Goal: Task Accomplishment & Management: Manage account settings

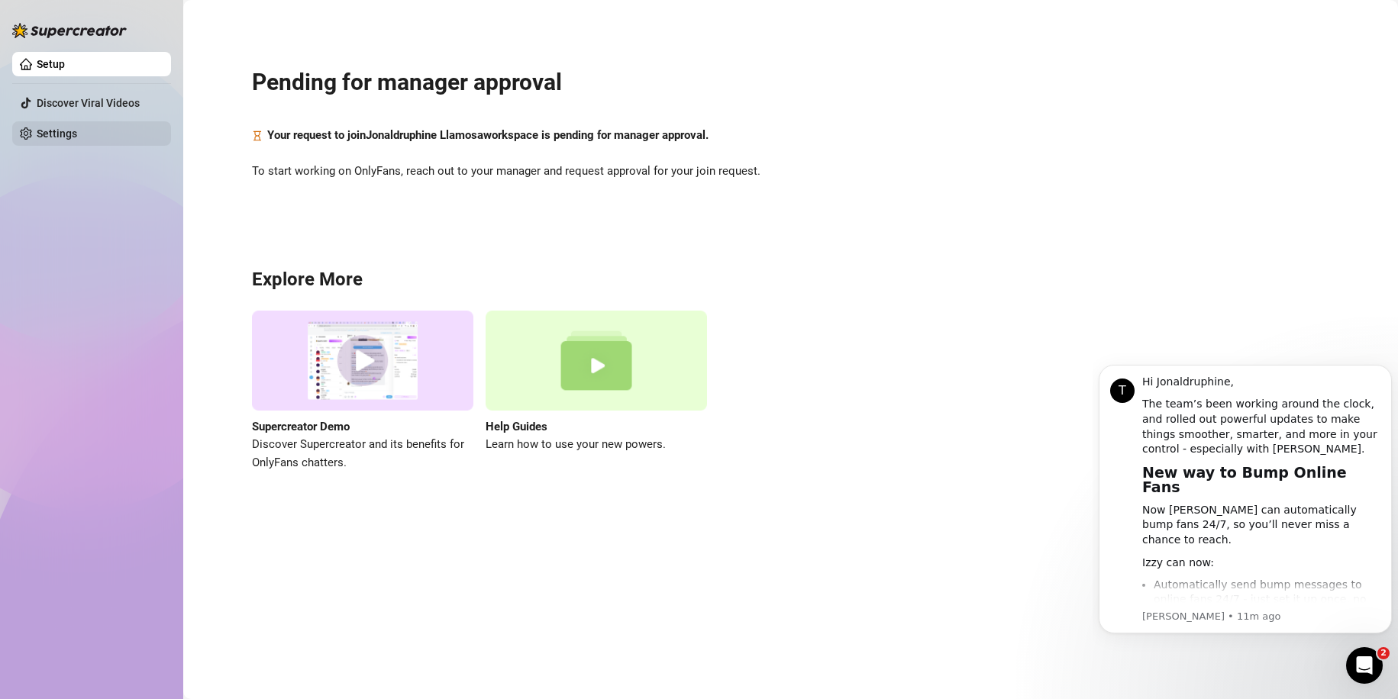
click at [48, 128] on link "Settings" at bounding box center [57, 133] width 40 height 12
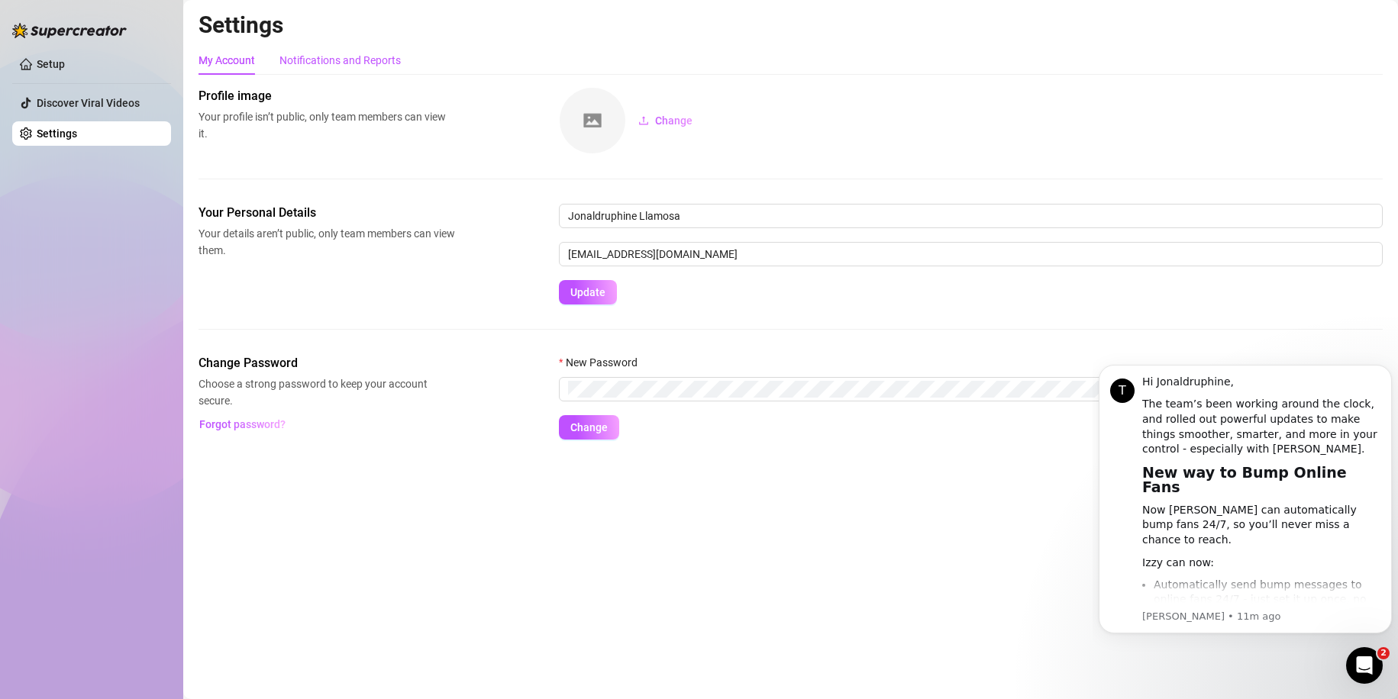
click at [363, 63] on div "Notifications and Reports" at bounding box center [339, 60] width 121 height 17
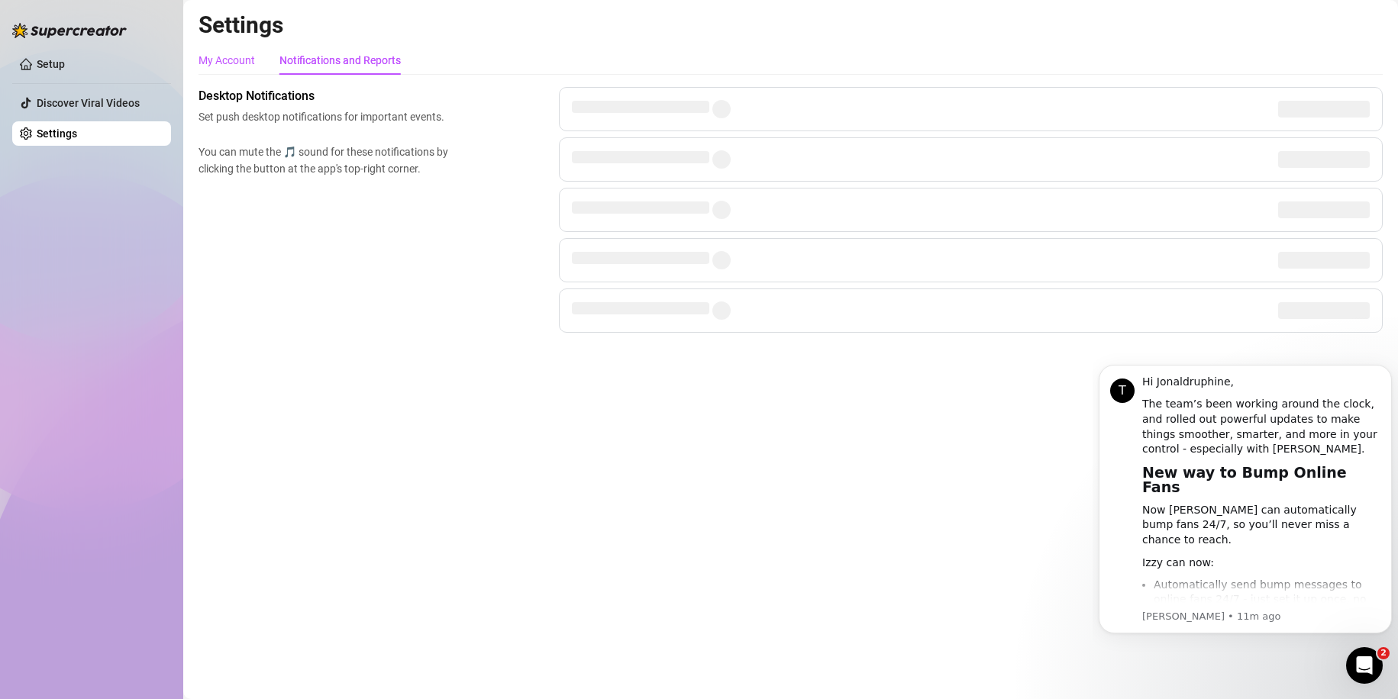
click at [242, 66] on div "My Account" at bounding box center [226, 60] width 56 height 17
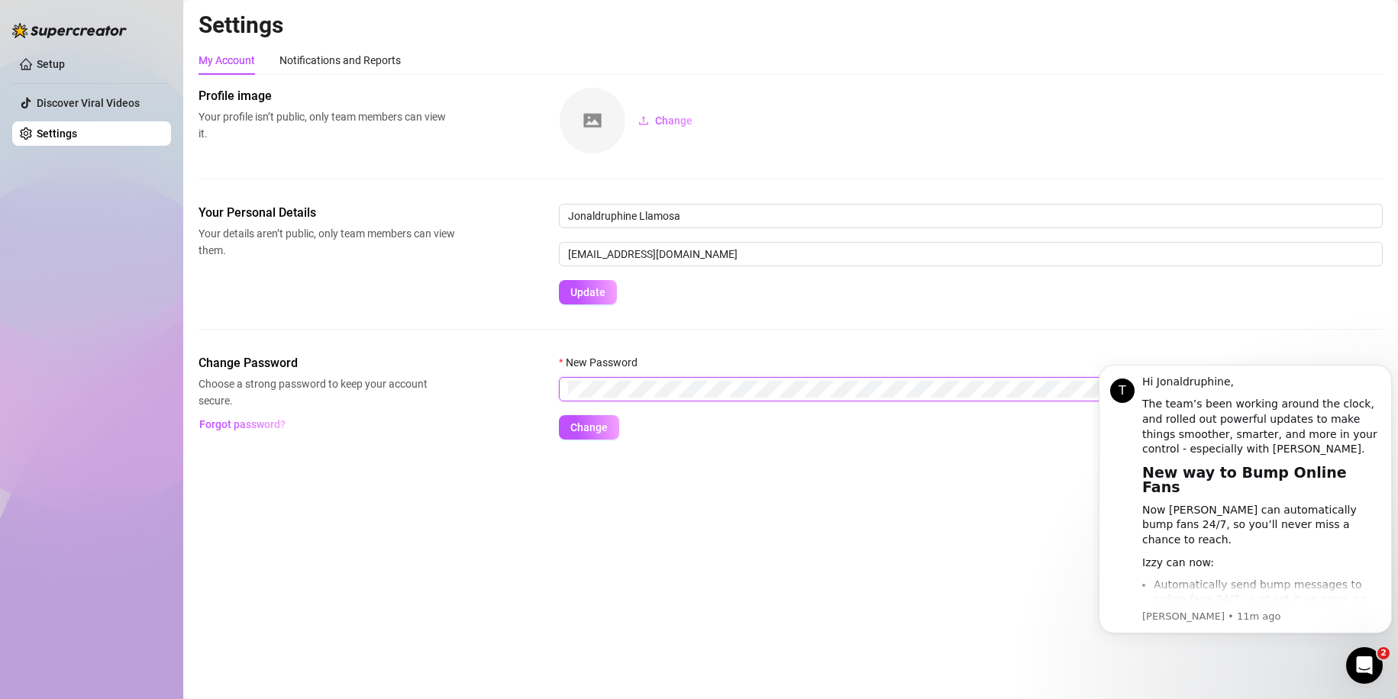
click at [529, 400] on div "Change Password Choose a strong password to keep your account secure. Forgot pa…" at bounding box center [790, 396] width 1184 height 85
click at [572, 429] on span "Change" at bounding box center [588, 427] width 37 height 12
